Goal: Information Seeking & Learning: Learn about a topic

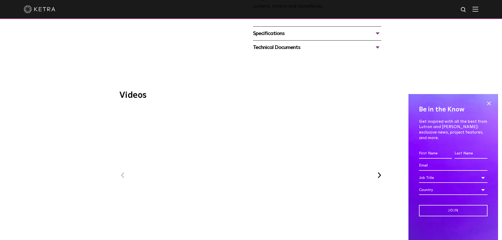
scroll to position [290, 0]
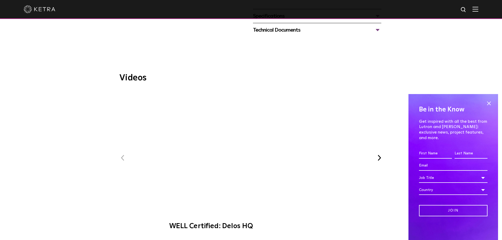
click at [250, 137] on span "WELL Certified: Delos HQ" at bounding box center [250, 162] width 177 height 145
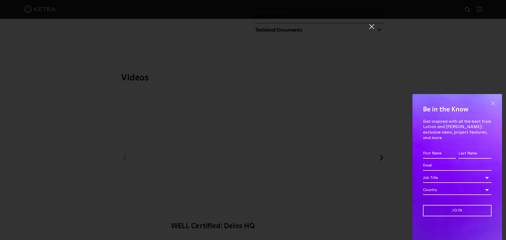
click at [495, 105] on span at bounding box center [493, 103] width 8 height 8
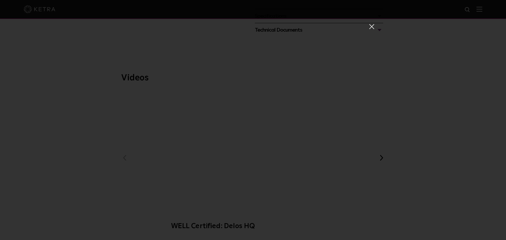
click at [370, 26] on span at bounding box center [371, 26] width 6 height 5
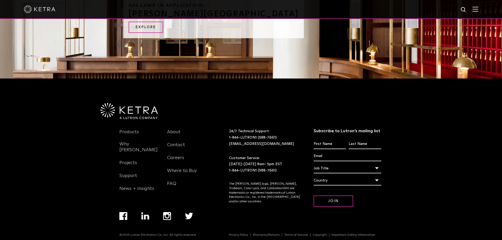
scroll to position [640, 0]
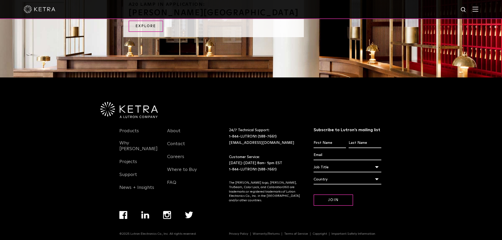
click at [477, 8] on img at bounding box center [475, 9] width 6 height 5
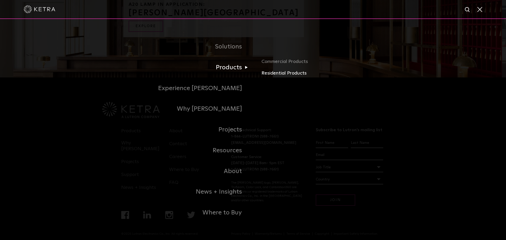
click at [275, 73] on link "Residential Products" at bounding box center [322, 74] width 123 height 8
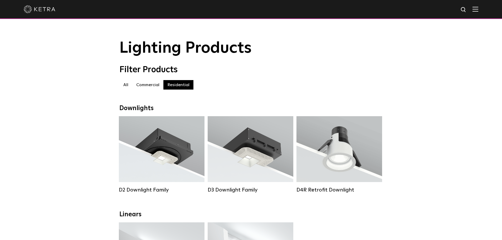
click at [126, 86] on label "All" at bounding box center [125, 84] width 13 height 9
